Goal: Communication & Community: Answer question/provide support

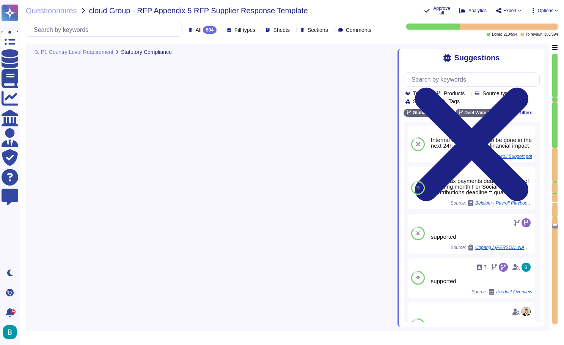
type textarea "[PERSON_NAME] supports electronic filing of regulatory documents, including tax…"
type textarea "Internal due date - has to be done in the next 24h or substantial financial imp…"
type textarea "We ensure compliance with local labor laws regarding the issuance of tax certif…"
type textarea "Employees can download and print their Year End documents through their portals…"
type textarea "Client to be able to upload tax documents for employees per Tax year & Tax doc …"
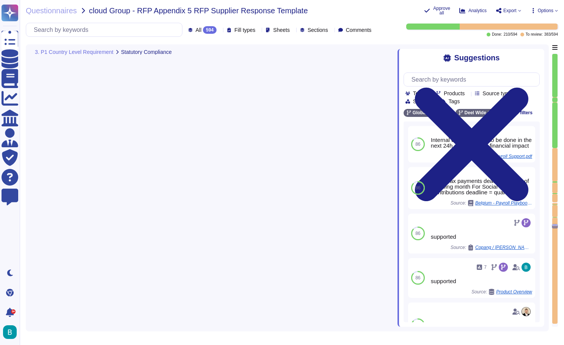
type textarea "[PERSON_NAME] can act on the customer's behalf with third-party statutory bodie…"
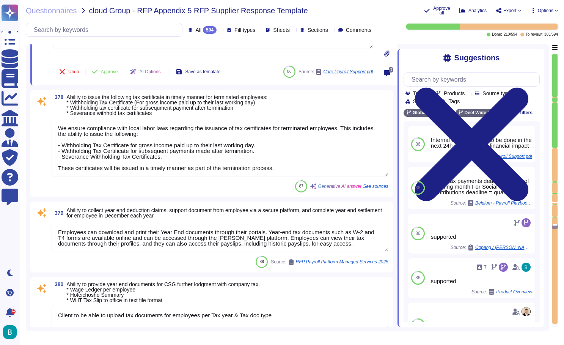
type textarea "[PERSON_NAME] provides legislation updates and guidance on legislation interpre…"
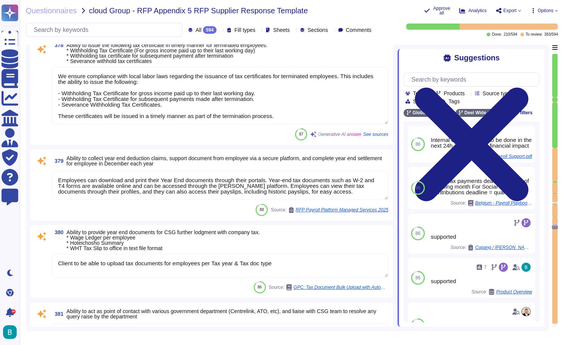
scroll to position [33618, 0]
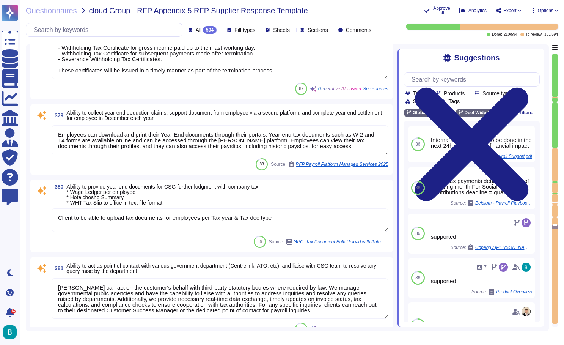
click at [231, 215] on textarea "Client to be able to upload tax documents for employees per Tax year & Tax doc …" at bounding box center [220, 220] width 337 height 24
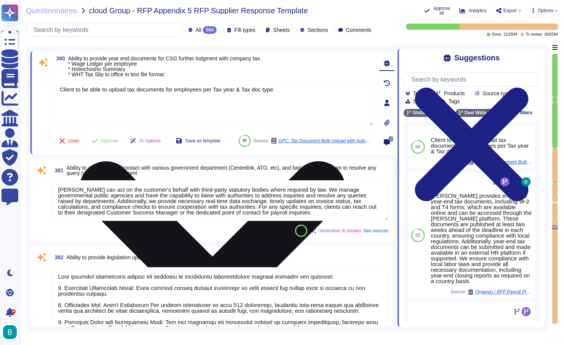
type textarea "[PERSON_NAME] platform includes an integrated ad hoc reporting tool that allows…"
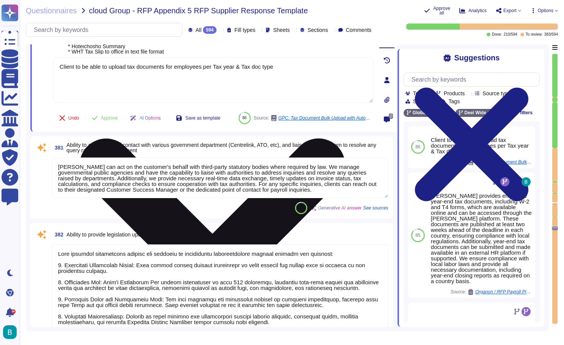
scroll to position [33732, 0]
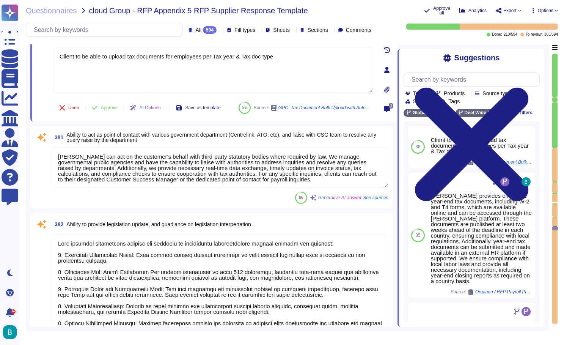
click at [260, 183] on textarea "[PERSON_NAME] can act on the customer's behalf with third-party statutory bodie…" at bounding box center [220, 167] width 337 height 41
click at [260, 192] on div "86 Generative AI answer See sources" at bounding box center [220, 198] width 337 height 12
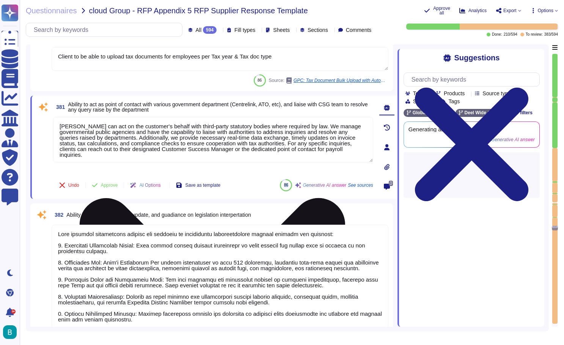
type textarea "[PERSON_NAME] platform includes an integrated ad hoc reporting tool that allows…"
click at [260, 183] on div "Undo Approve AI Options Save as template 86 Generative AI answer See sources" at bounding box center [213, 185] width 320 height 18
click at [269, 143] on textarea "[PERSON_NAME] can act on the customer's behalf with third-party statutory bodie…" at bounding box center [213, 140] width 320 height 46
